Goal: Information Seeking & Learning: Find specific fact

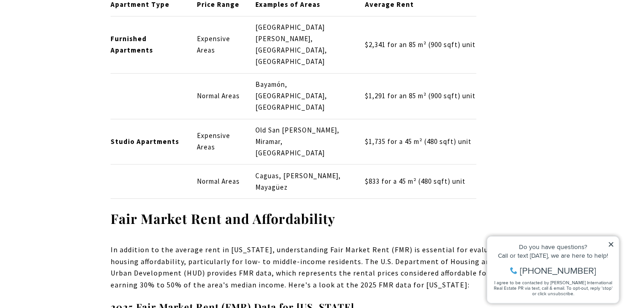
scroll to position [1187, 0]
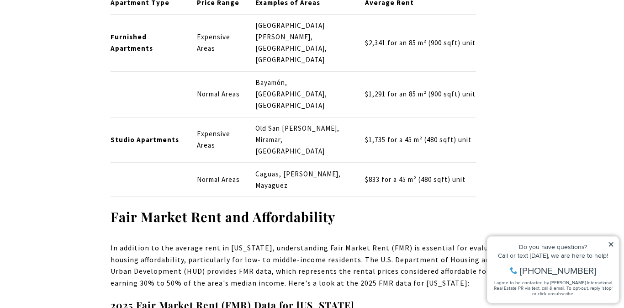
click at [293, 168] on p "Caguas, [PERSON_NAME], Mayagüez" at bounding box center [303, 179] width 94 height 23
copy p "Ponce"
click at [269, 163] on td "Caguas, [PERSON_NAME], Mayagüez" at bounding box center [302, 180] width 109 height 34
drag, startPoint x: 351, startPoint y: 109, endPoint x: 258, endPoint y: 110, distance: 93.2
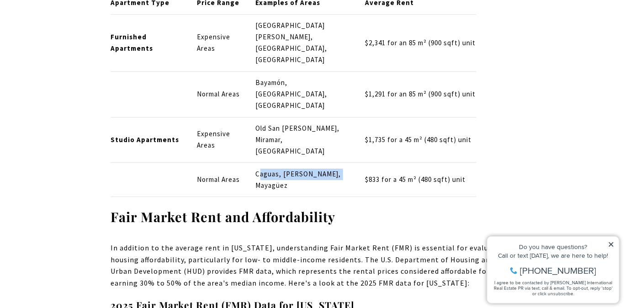
click at [258, 163] on td "Caguas, [PERSON_NAME], Mayagüez" at bounding box center [302, 180] width 109 height 34
drag, startPoint x: 255, startPoint y: 110, endPoint x: 340, endPoint y: 109, distance: 84.5
click at [340, 168] on p "Caguas, [PERSON_NAME], Mayagüez" at bounding box center [303, 179] width 94 height 23
copy p "Caguas, [PERSON_NAME], Mayagüez"
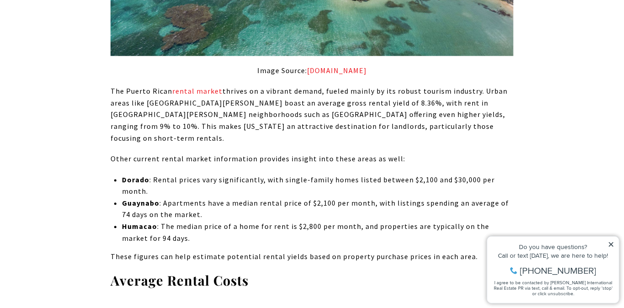
scroll to position [868, 0]
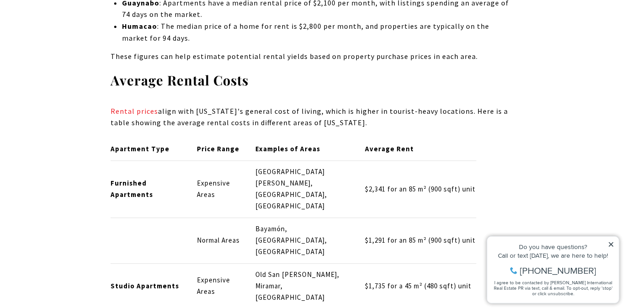
scroll to position [1096, 0]
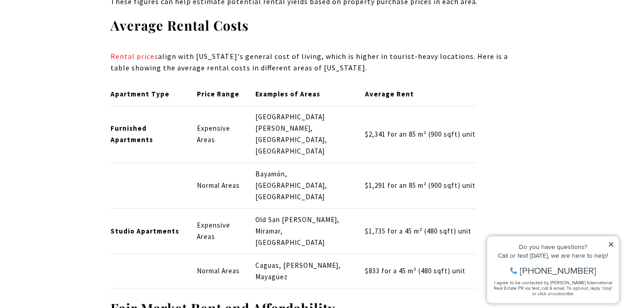
click at [307, 168] on p "Bayamón, [GEOGRAPHIC_DATA], [GEOGRAPHIC_DATA]" at bounding box center [303, 185] width 94 height 34
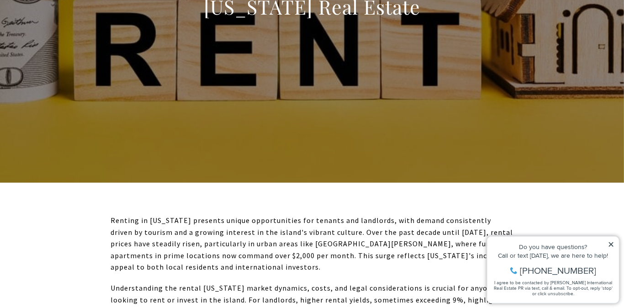
scroll to position [274, 0]
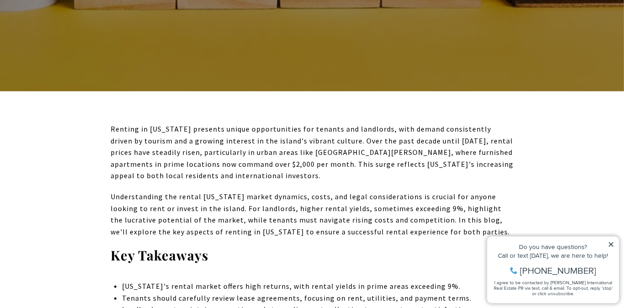
click at [263, 134] on p "Renting in [US_STATE] presents unique opportunities for tenants and landlords, …" at bounding box center [311, 152] width 403 height 58
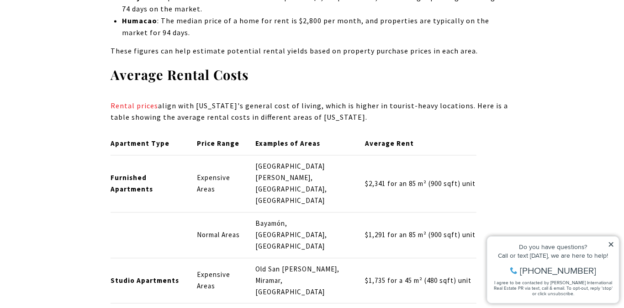
scroll to position [1050, 0]
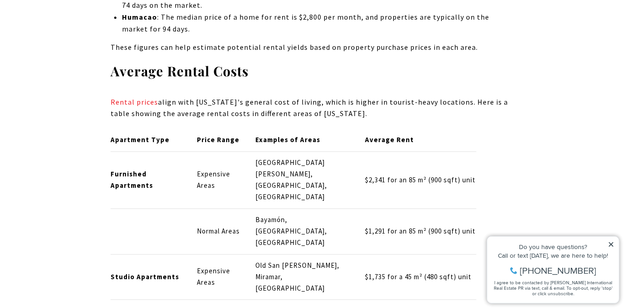
click at [215, 96] on p "Rental prices align with [US_STATE]'s general cost of living, which is higher i…" at bounding box center [311, 107] width 403 height 23
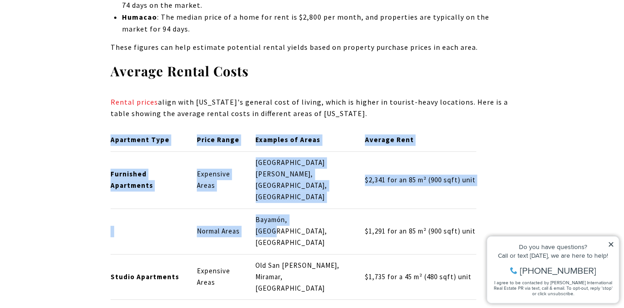
drag, startPoint x: 327, startPoint y: 172, endPoint x: 307, endPoint y: 173, distance: 20.6
click at [307, 173] on div "Apartment Type Price Range Examples of Areas Average Rent Furnished Apartments …" at bounding box center [311, 231] width 403 height 205
click at [307, 174] on div "Detect AI with Copyleaks" at bounding box center [313, 179] width 13 height 13
click at [258, 214] on p "Bayamón, [GEOGRAPHIC_DATA], [GEOGRAPHIC_DATA]" at bounding box center [303, 231] width 94 height 34
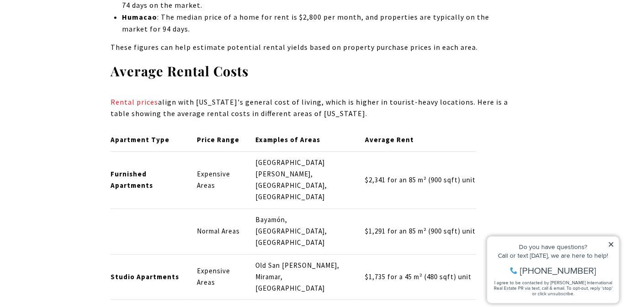
click at [324, 214] on p "Bayamón, [GEOGRAPHIC_DATA], [GEOGRAPHIC_DATA]" at bounding box center [303, 231] width 94 height 34
click at [301, 214] on p "Bayamón, [GEOGRAPHIC_DATA], [GEOGRAPHIC_DATA]" at bounding box center [303, 231] width 94 height 34
click at [154, 129] on td "Apartment Type" at bounding box center [149, 140] width 79 height 22
click at [387, 226] on p "$1,291 for an 85 m² (900 sqft) unit" at bounding box center [420, 231] width 111 height 11
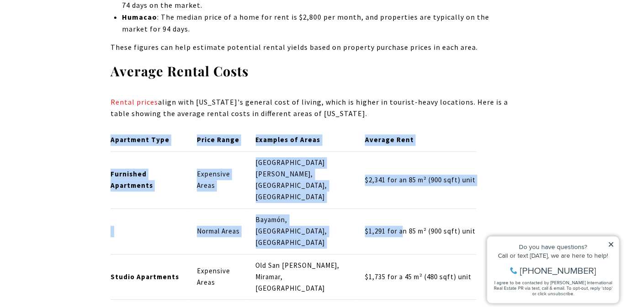
drag, startPoint x: 490, startPoint y: 181, endPoint x: 404, endPoint y: 181, distance: 86.8
click at [404, 181] on div "Apartment Type Price Range Examples of Areas Average Rent Furnished Apartments …" at bounding box center [311, 231] width 403 height 205
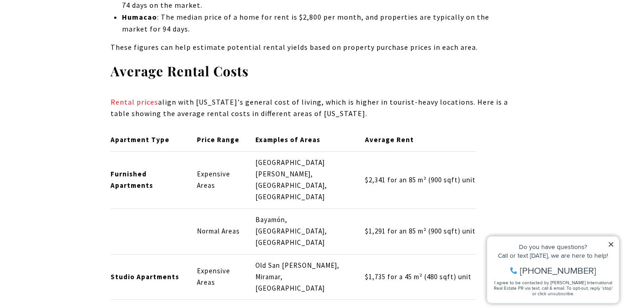
click at [383, 208] on td "$1,291 for an 85 m² (900 sqft) unit" at bounding box center [416, 231] width 119 height 46
drag, startPoint x: 364, startPoint y: 179, endPoint x: 476, endPoint y: 179, distance: 111.4
click at [476, 226] on p "$1,291 for an 85 m² (900 sqft) unit" at bounding box center [420, 231] width 111 height 11
copy p "$1,291 for an 85 m² (900 sqft) unit"
